Goal: Task Accomplishment & Management: Manage account settings

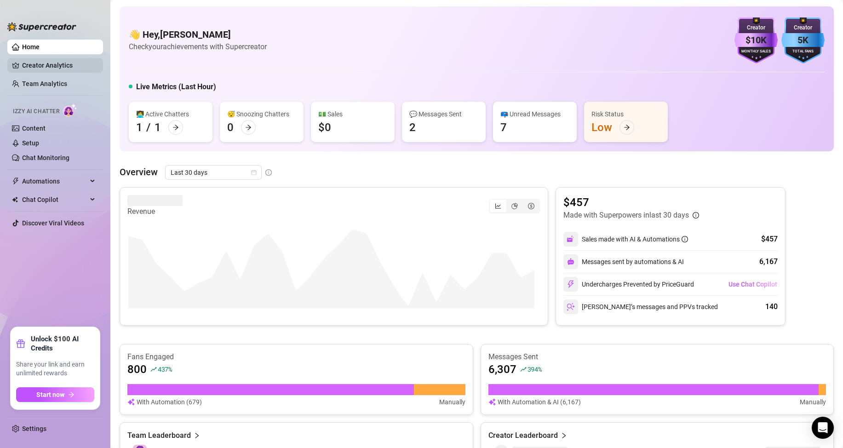
click at [53, 64] on link "Creator Analytics" at bounding box center [59, 65] width 74 height 15
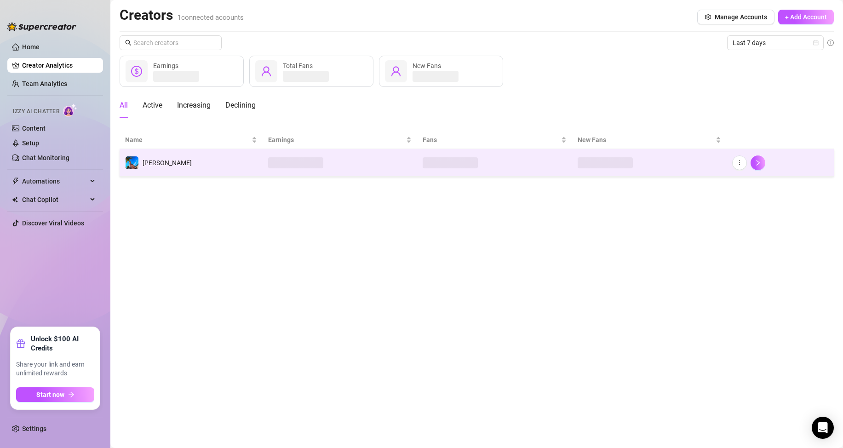
click at [180, 165] on td "[PERSON_NAME]" at bounding box center [191, 163] width 143 height 28
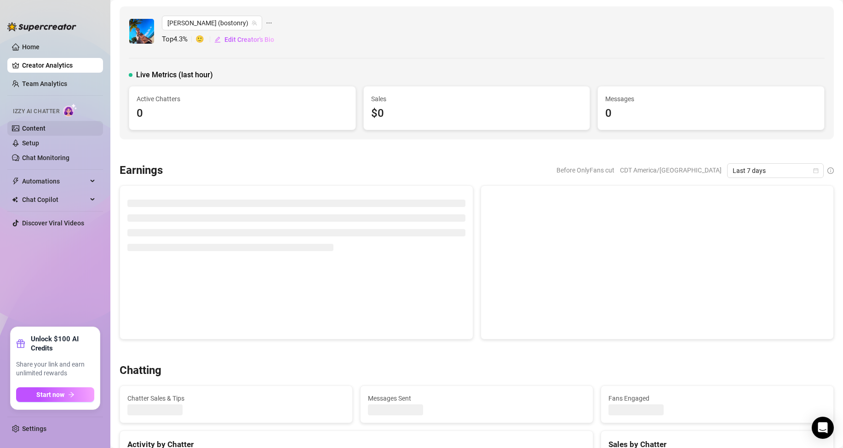
click at [42, 127] on link "Content" at bounding box center [33, 128] width 23 height 7
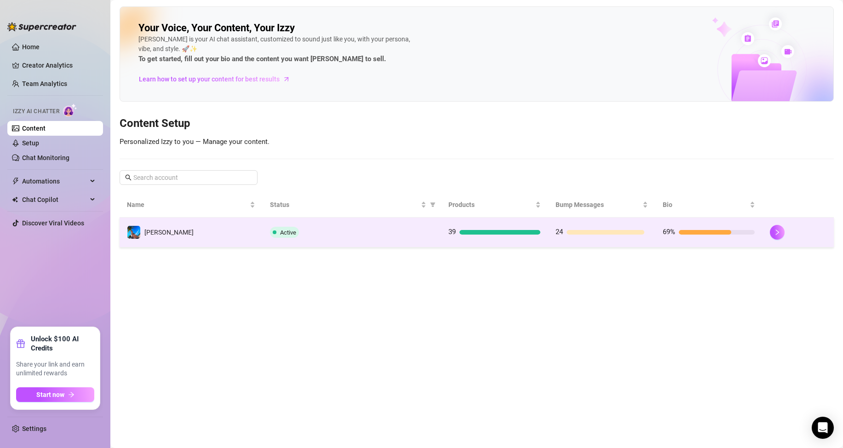
click at [219, 229] on td "[PERSON_NAME]" at bounding box center [191, 233] width 143 height 30
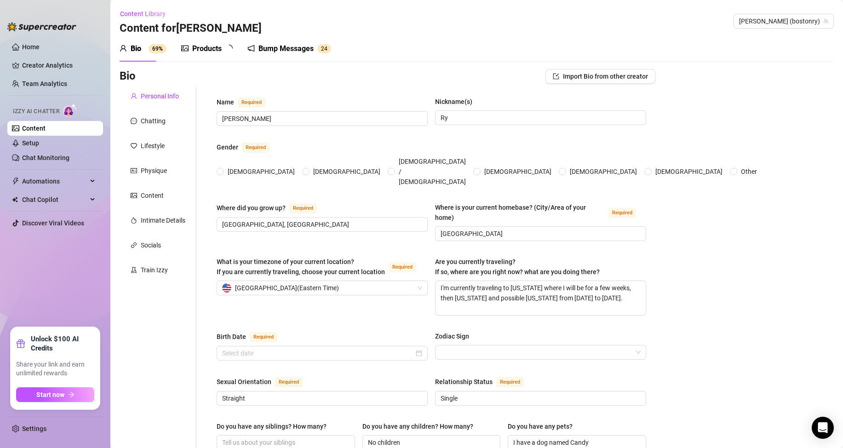
radio input "true"
type input "[DATE]"
click at [550, 284] on textarea "I'm currently traveling to [US_STATE] where I will be for a few weeks, then [US…" at bounding box center [541, 298] width 210 height 34
click at [479, 281] on textarea "I'm currently traveling to [US_STATE] where I will be for a few weeks, then [US…" at bounding box center [541, 298] width 210 height 34
click at [474, 281] on textarea "I'm currently traveling to [US_STATE] where I will be for a few weeks, then [US…" at bounding box center [541, 298] width 210 height 34
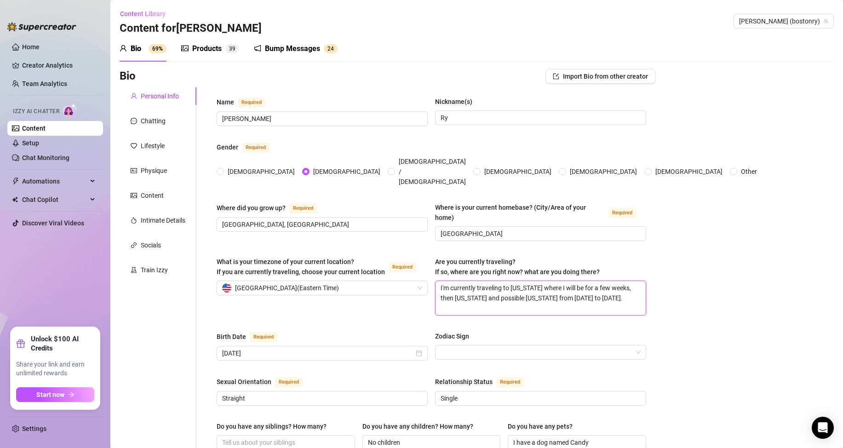
type textarea "I'm currently otraveling to [US_STATE] where I will be for a few weeks, then [U…"
type textarea "I'm currently ontraveling to [US_STATE] where I will be for a few weeks, then […"
type textarea "I'm currently on traveling to [US_STATE] where I will be for a few weeks, then …"
type textarea "I'm currently on ttraveling to [US_STATE] where I will be for a few weeks, then…"
type textarea "I'm currently on thtraveling to [US_STATE] where I will be for a few weeks, the…"
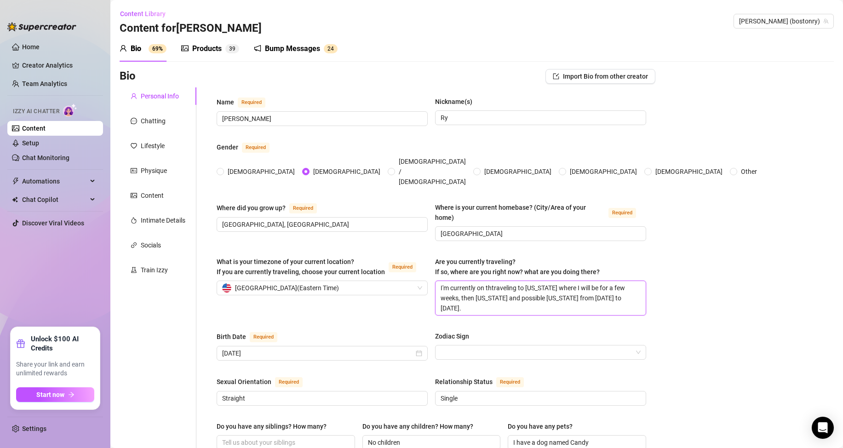
type textarea "I'm currently on thetraveling to [US_STATE] where I will be for a few weeks, th…"
type textarea "I'm currently on the traveling to [US_STATE] where I will be for a few weeks, t…"
type textarea "I'm currently on the rotraveling to [US_STATE] where I will be for a few weeks,…"
type textarea "I'm currently on the roatraveling to [US_STATE] where I will be for a few weeks…"
type textarea "I'm currently on the roadtraveling to [US_STATE] where I will be for a few week…"
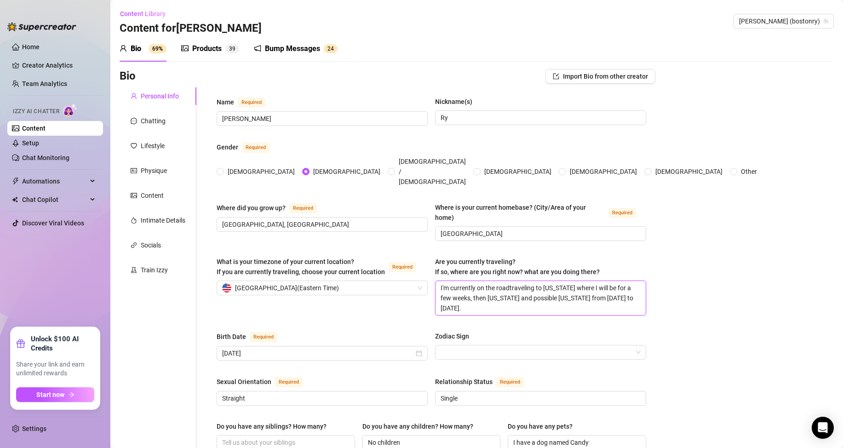
type textarea "I'm currently on the road traveling to [US_STATE] where I will be for a few wee…"
click at [511, 289] on textarea "I'm currently on the road traveling to [US_STATE] where I will be for a few wee…" at bounding box center [541, 298] width 210 height 34
type textarea "I'm currently on the road traveling to [US_STATE] where I will be for a few wee…"
click at [506, 281] on textarea "I'm currently on the road traveling to [US_STATE] where I will be for a few wee…" at bounding box center [541, 298] width 210 height 34
type textarea "I'm currently on the road traveling to [US_STATE] where I will be for a few wee…"
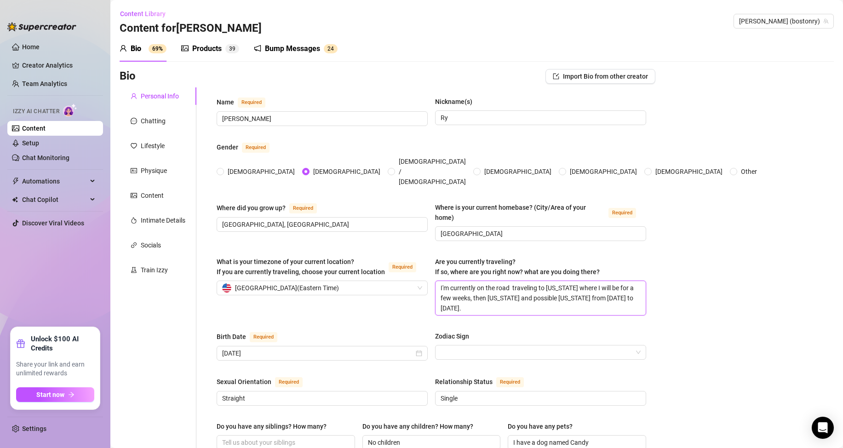
type textarea "I'm currently on the road s traveling to [US_STATE] where I will be for a few w…"
type textarea "I'm currently on the road st traveling to [US_STATE] where I will be for a few …"
type textarea "I'm currently on the road sto traveling to [US_STATE] where I will be for a few…"
type textarea "I'm currently on the road stop traveling to [US_STATE] where I will be for a fe…"
type textarea "I'm currently on the road stopp traveling to [US_STATE] where I will be for a f…"
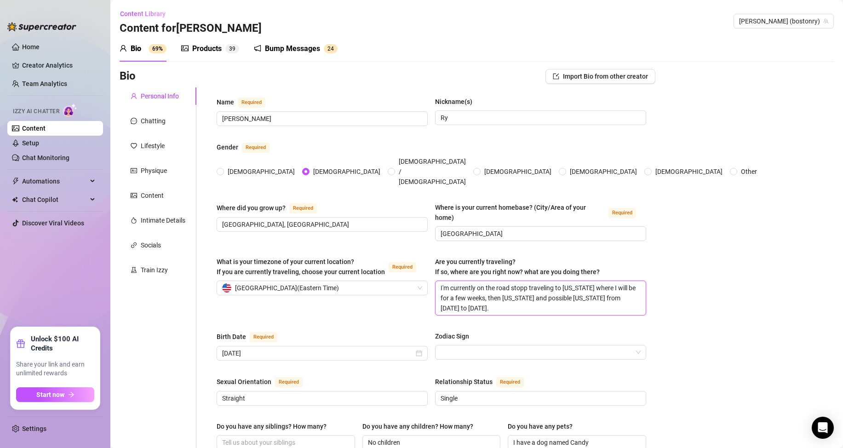
type textarea "I'm currently on the road stoppi traveling to [US_STATE] where I will be for a …"
type textarea "I'm currently on the road stoppin traveling to [US_STATE] where I will be for a…"
type textarea "I'm currently on the road stopping traveling to [US_STATE] where I will be for …"
type textarea "I'm currently on the road stopping i traveling to [US_STATE] where I will be fo…"
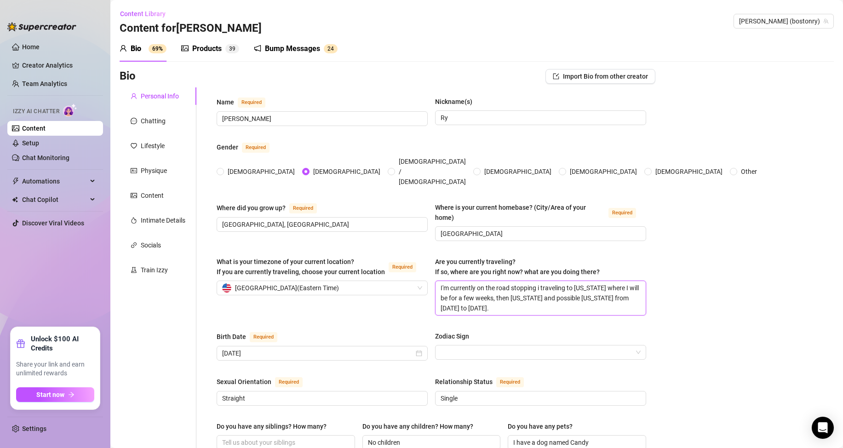
type textarea "I'm currently on the road stopping in traveling to [US_STATE] where I will be f…"
type textarea "I'm currently on the road stopping in C traveling to [US_STATE] where I will be…"
type textarea "I'm currently on the road stopping in [GEOGRAPHIC_DATA] traveling to [US_STATE]…"
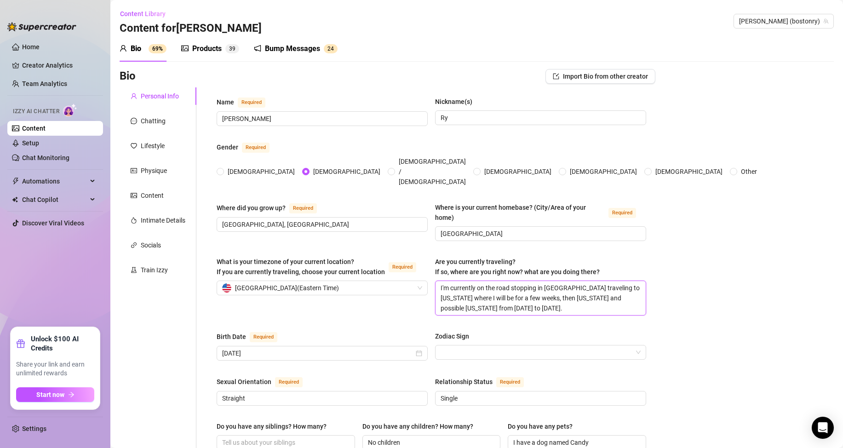
type textarea "I'm currently on the road stopping in [GEOGRAPHIC_DATA] traveling to [US_STATE]…"
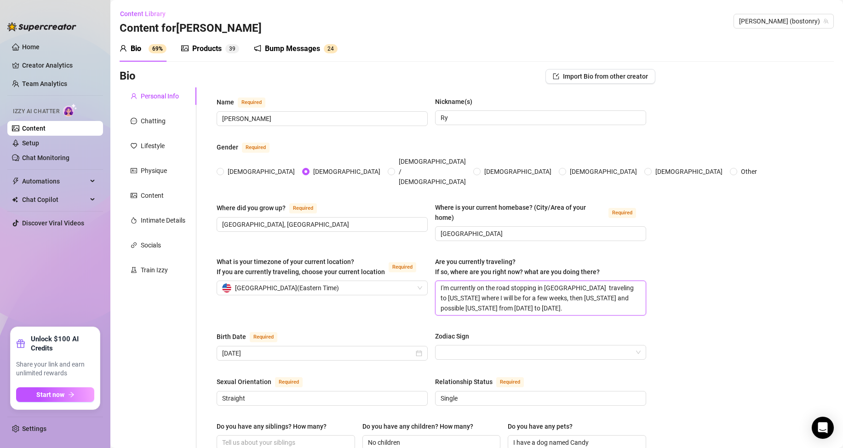
type textarea "I'm currently on the road stopping in [GEOGRAPHIC_DATA] a traveling to [US_STAT…"
type textarea "I'm currently on the road stopping in [GEOGRAPHIC_DATA] as traveling to [US_STA…"
type textarea "I'm currently on the road stopping in [GEOGRAPHIC_DATA] as I traveling to [US_S…"
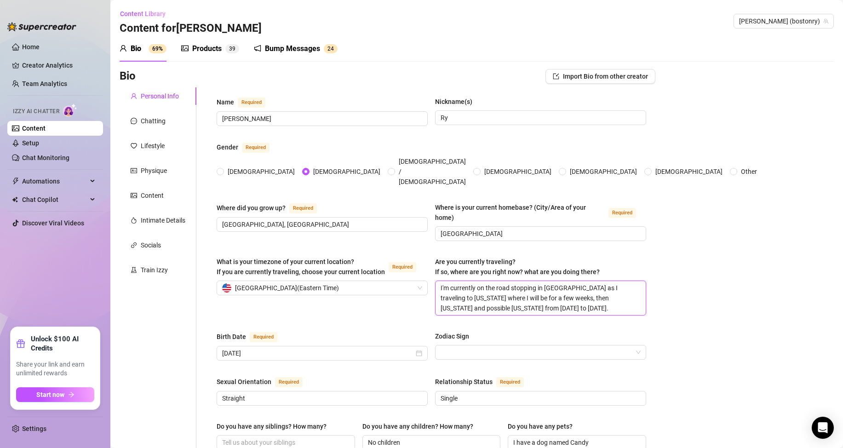
type textarea "I'm currently on the road stopping in [GEOGRAPHIC_DATA] as I a traveling to [US…"
type textarea "I'm currently on the road stopping in [GEOGRAPHIC_DATA] as I am traveling to [U…"
click at [552, 281] on textarea "I'm currently on the road stopping in [GEOGRAPHIC_DATA] as I am traveling to [U…" at bounding box center [541, 298] width 210 height 34
type textarea "I'm currently on the road stopping in [GEOGRAPHIC_DATA] as I am traveling to [U…"
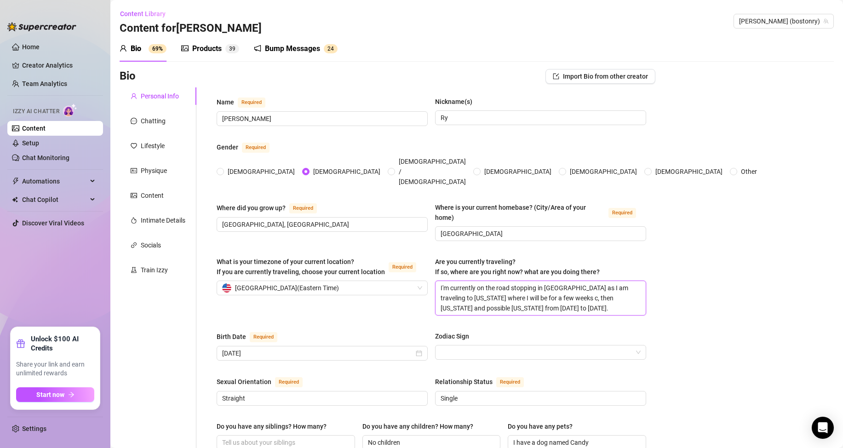
type textarea "I'm currently on the road stopping in [GEOGRAPHIC_DATA] as I am traveling to [U…"
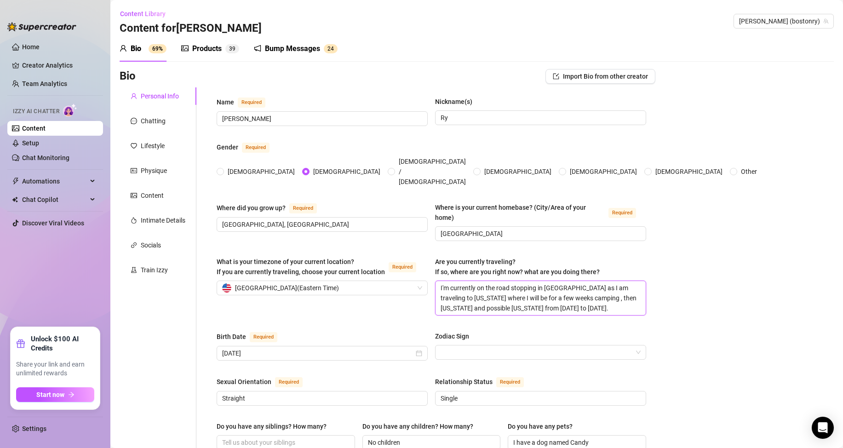
type textarea "I'm currently on the road stopping in [GEOGRAPHIC_DATA] as I am traveling to [U…"
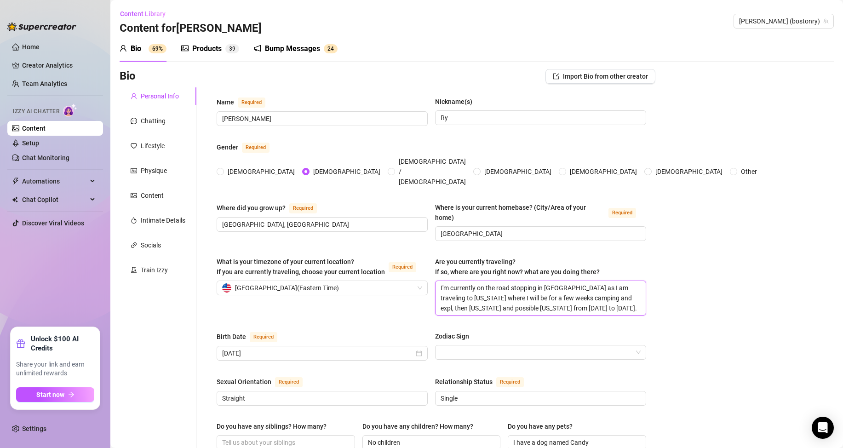
type textarea "I'm currently on the road stopping in [GEOGRAPHIC_DATA] as I am traveling to [U…"
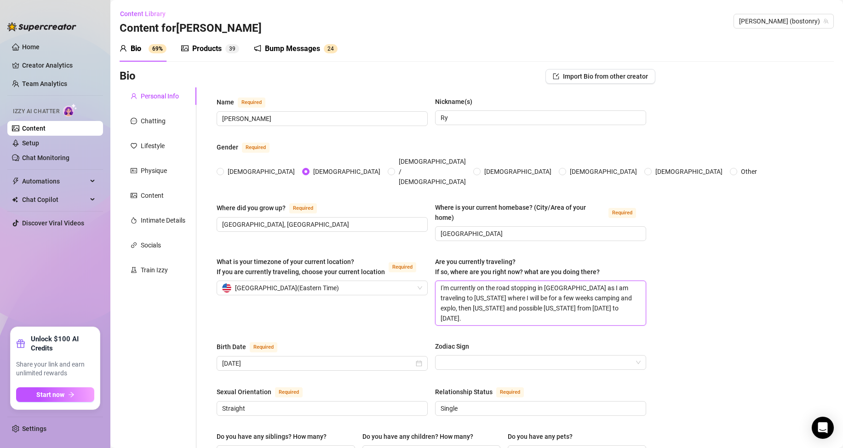
type textarea "I'm currently on the road stopping in [GEOGRAPHIC_DATA] as I am traveling to [U…"
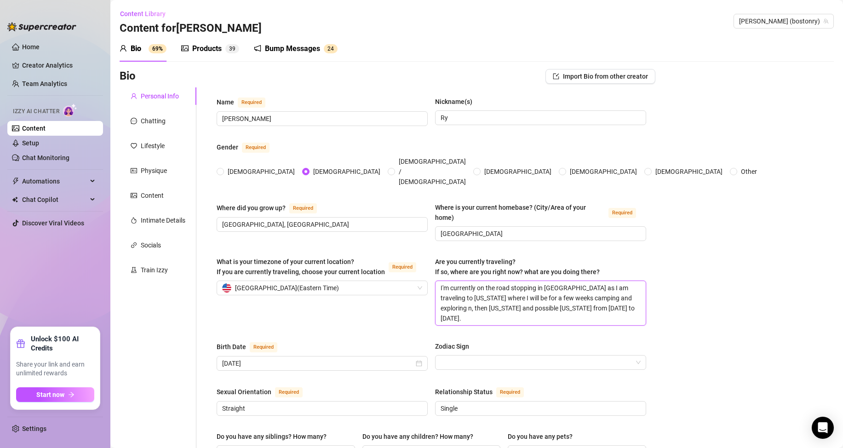
type textarea "I'm currently on the road stopping in [GEOGRAPHIC_DATA] as I am traveling to [U…"
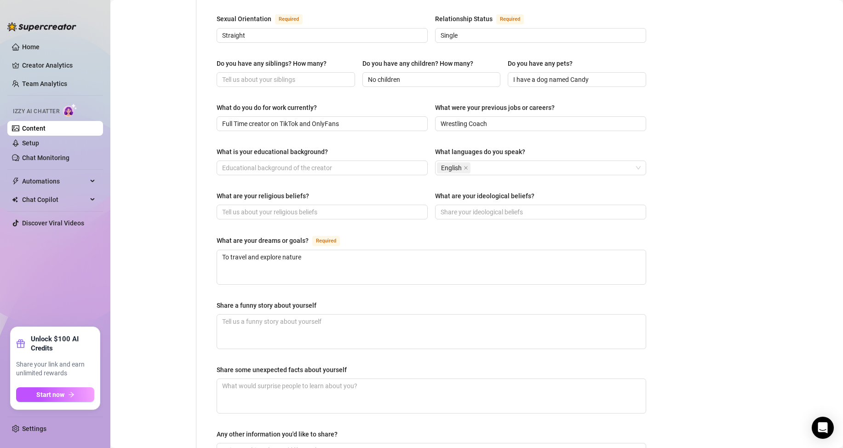
scroll to position [483, 0]
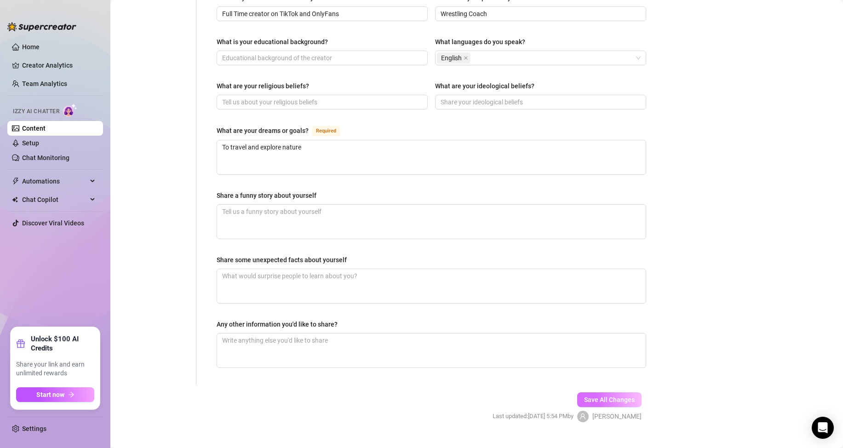
type textarea "I'm currently on the road stopping in [GEOGRAPHIC_DATA] as I am traveling to [U…"
click at [618, 393] on button "Save All Changes" at bounding box center [609, 400] width 64 height 15
type textarea "I'm currently on the road stopping in [GEOGRAPHIC_DATA] as I am traveling to [U…"
click at [28, 46] on link "Home" at bounding box center [30, 46] width 17 height 7
